Goal: Information Seeking & Learning: Understand process/instructions

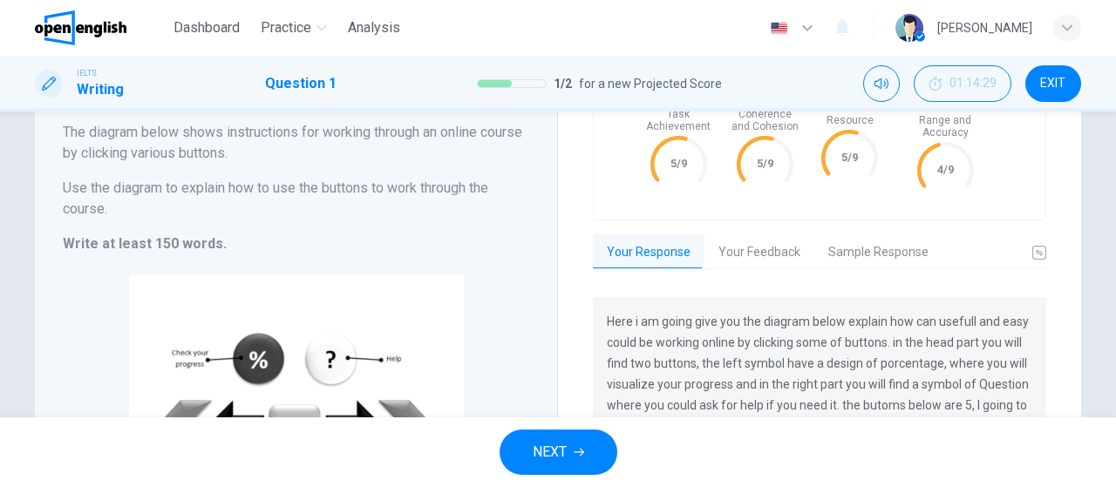
scroll to position [155, 0]
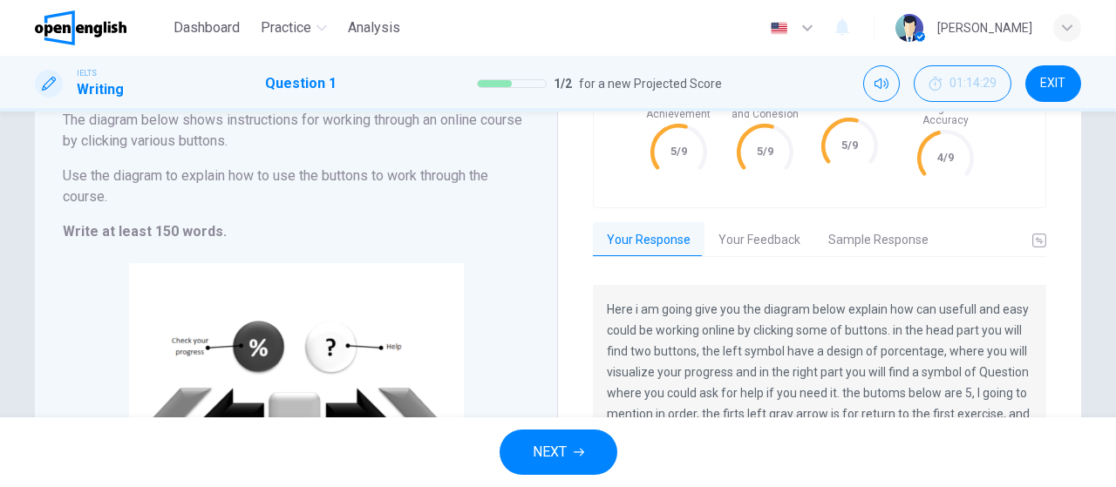
drag, startPoint x: 1105, startPoint y: 211, endPoint x: 1103, endPoint y: 287, distance: 75.9
click at [1103, 287] on div "Writing Task 1 You should spend about 20 minutes on this task. The diagram belo…" at bounding box center [558, 265] width 1116 height 306
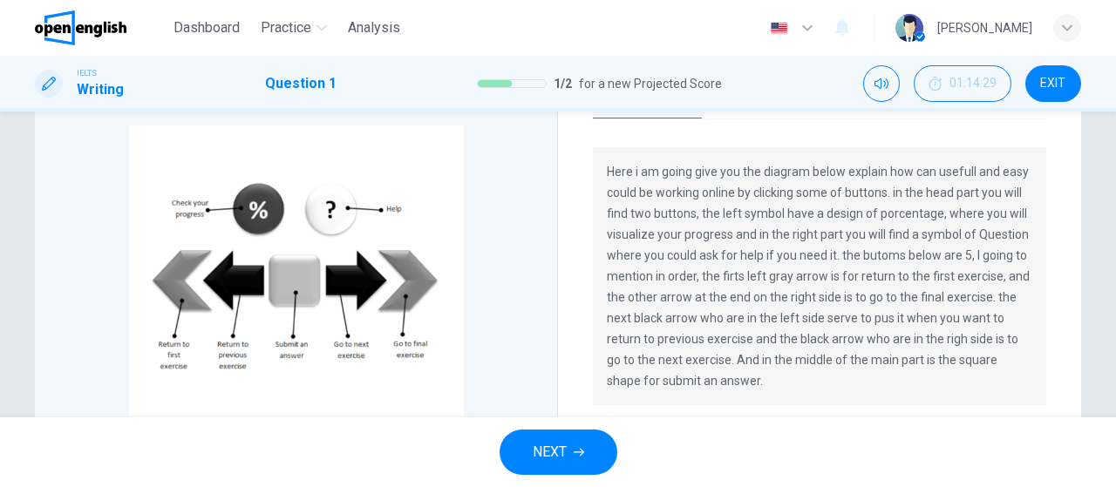
scroll to position [297, 0]
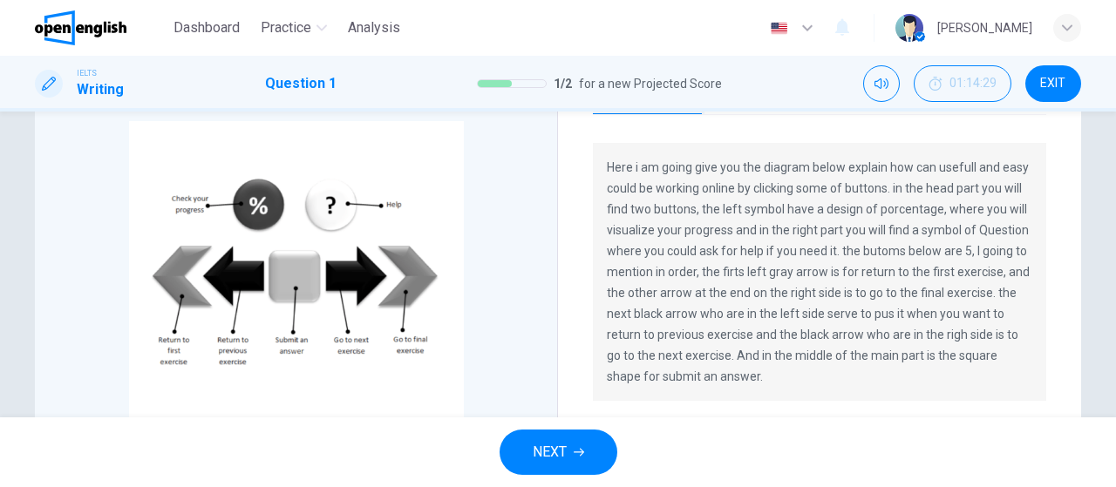
drag, startPoint x: 603, startPoint y: 153, endPoint x: 815, endPoint y: 259, distance: 237.0
click at [814, 259] on p "Here i am going give you the diagram below explain how can usefull and easy cou…" at bounding box center [819, 272] width 425 height 230
drag, startPoint x: 1105, startPoint y: 311, endPoint x: 1114, endPoint y: 269, distance: 42.7
click at [1114, 269] on div "Writing Task 1 You should spend about 20 minutes on this task. The diagram belo…" at bounding box center [558, 265] width 1116 height 306
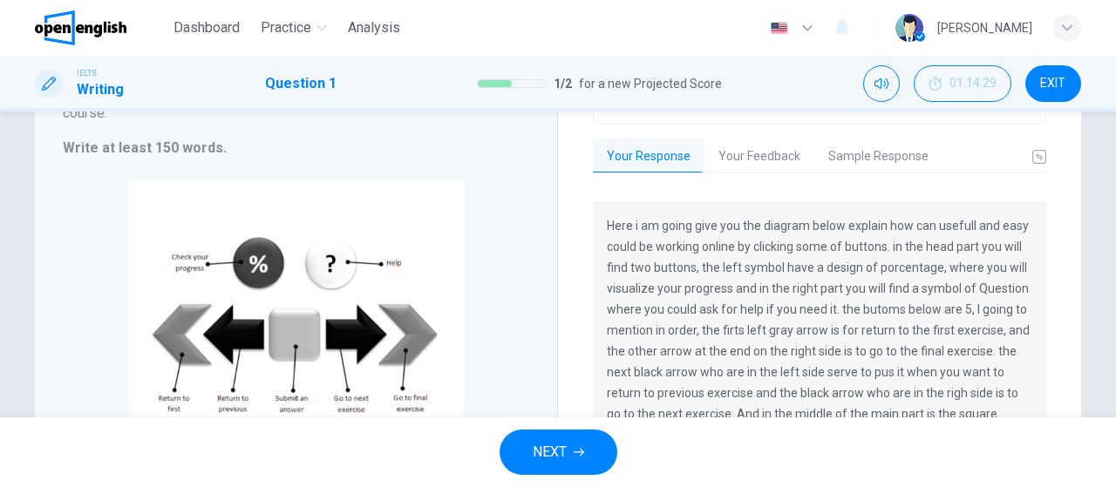
scroll to position [36, 0]
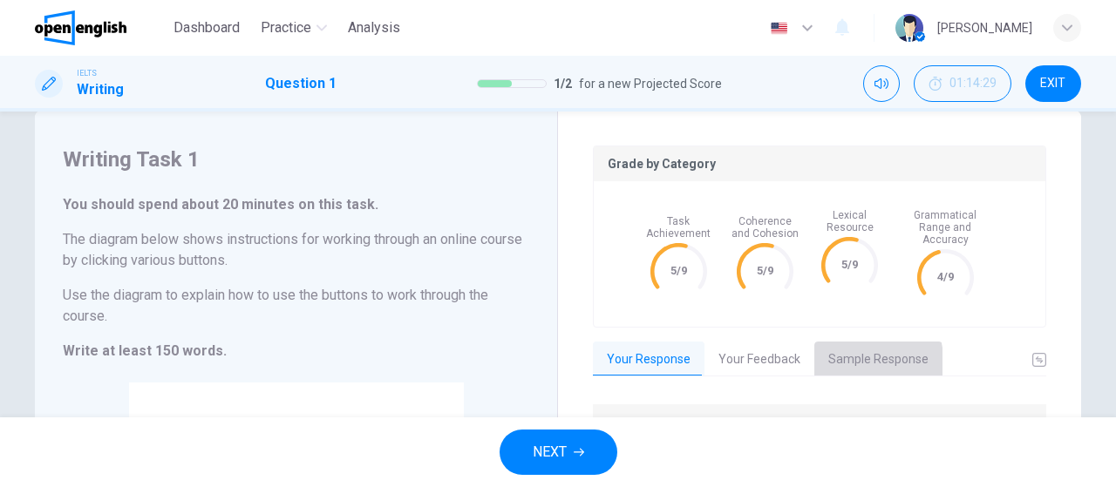
click at [836, 349] on button "Sample Response" at bounding box center [878, 360] width 128 height 37
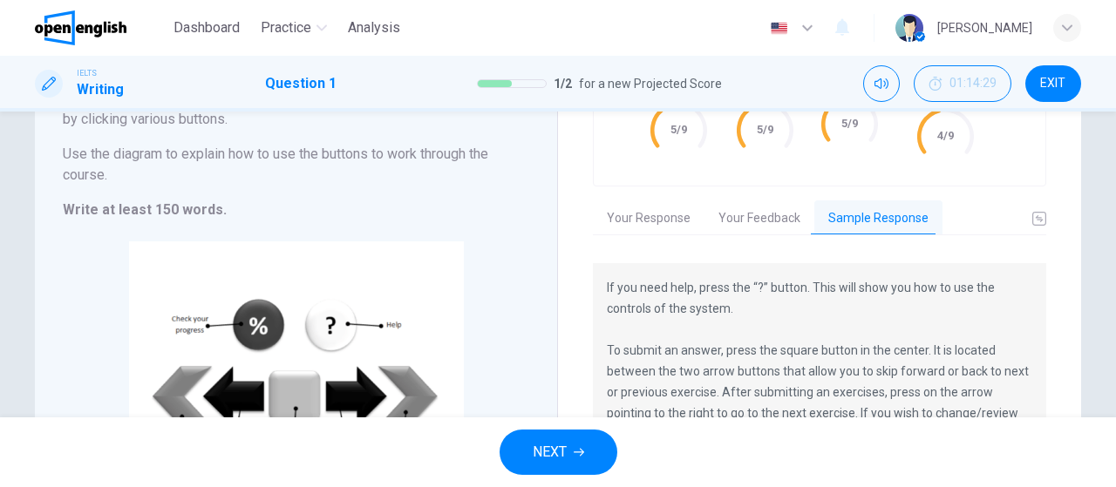
scroll to position [183, 0]
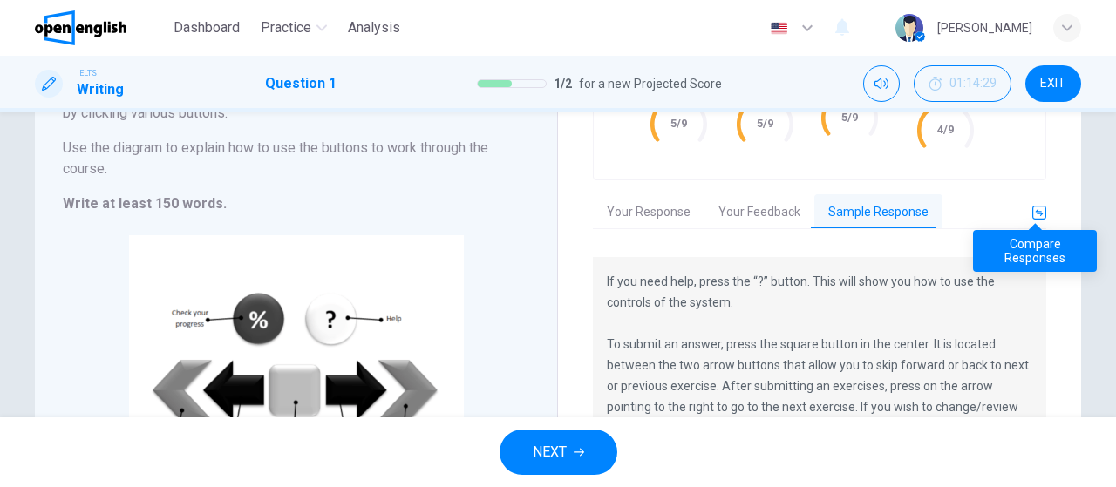
click at [1038, 206] on icon "basic tabs example" at bounding box center [1039, 213] width 14 height 14
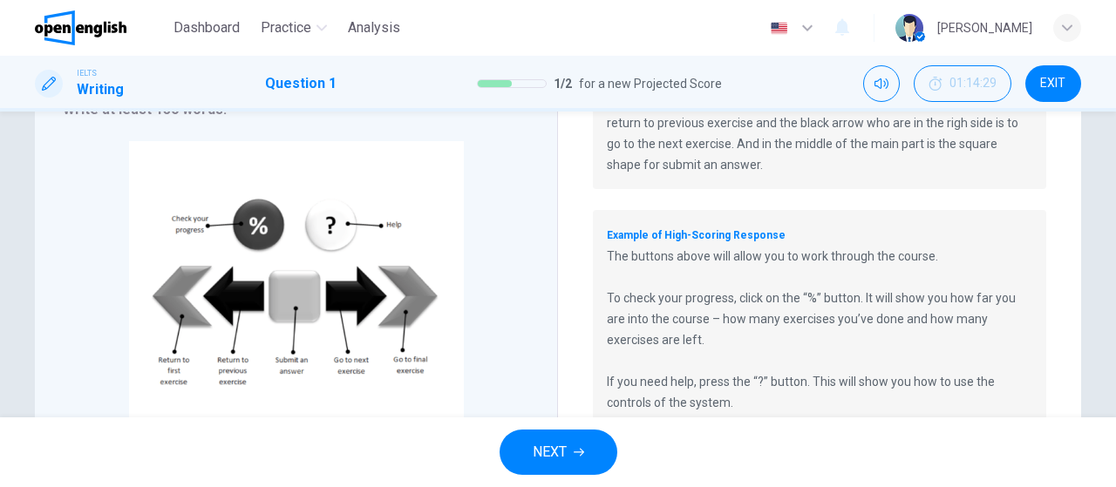
scroll to position [0, 0]
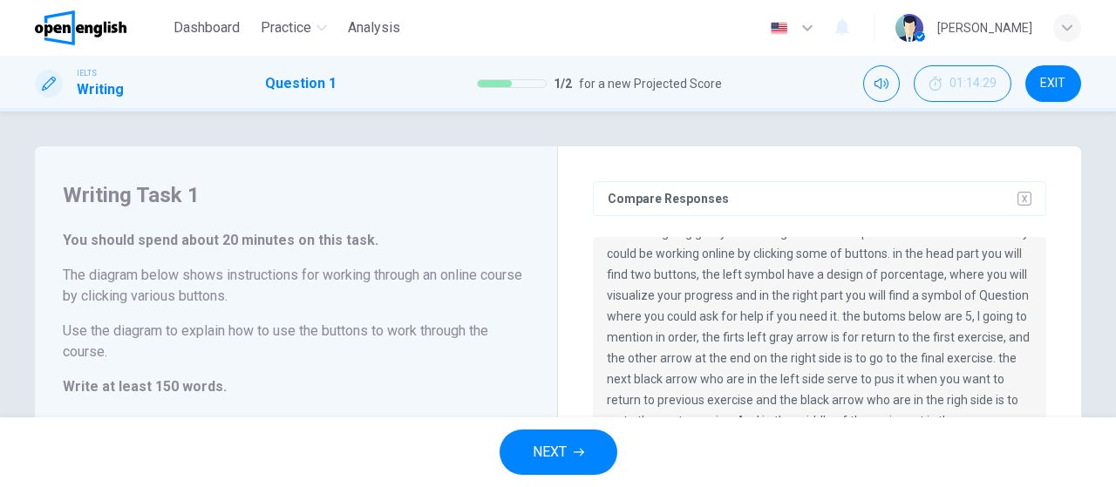
click at [1025, 189] on div "Compare Responses" at bounding box center [819, 198] width 453 height 35
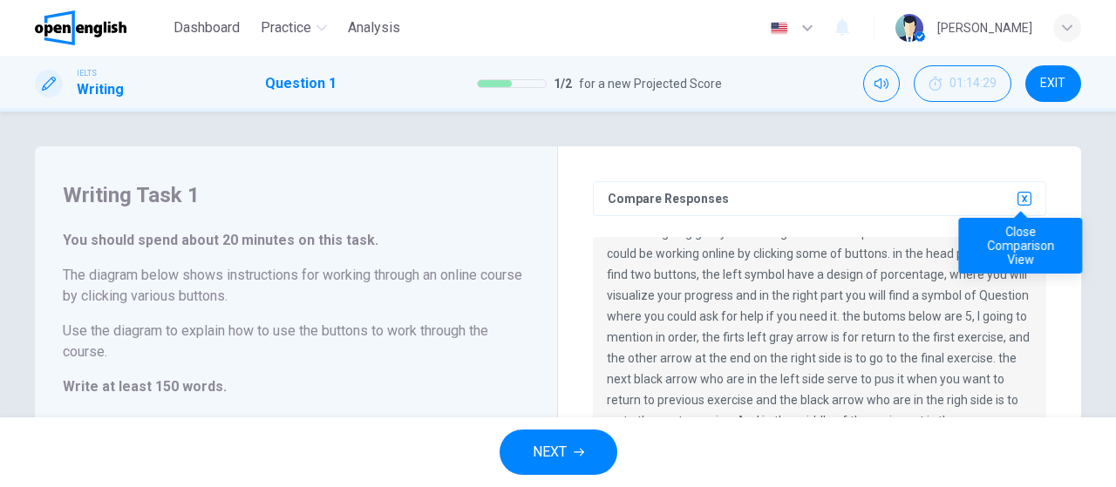
click at [1023, 201] on icon "button" at bounding box center [1024, 199] width 14 height 14
